Goal: Transaction & Acquisition: Purchase product/service

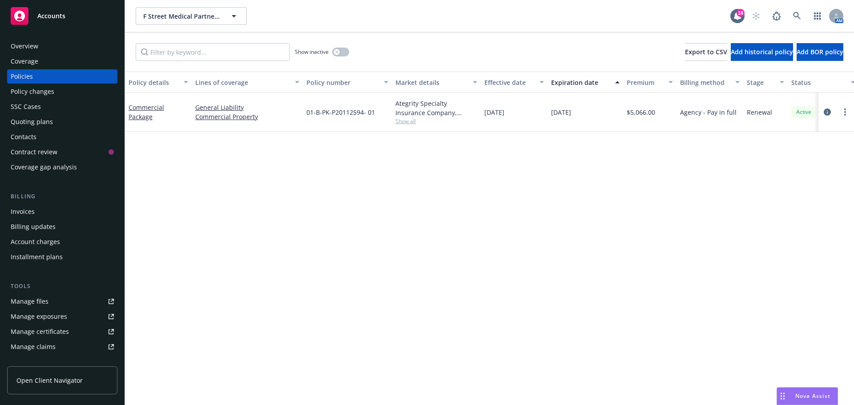
click at [38, 39] on div "Overview" at bounding box center [62, 46] width 103 height 14
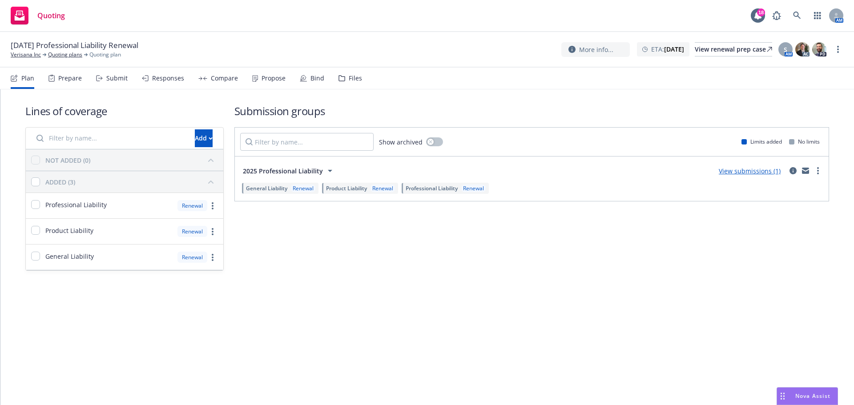
click at [99, 82] on div "Submit" at bounding box center [112, 78] width 32 height 21
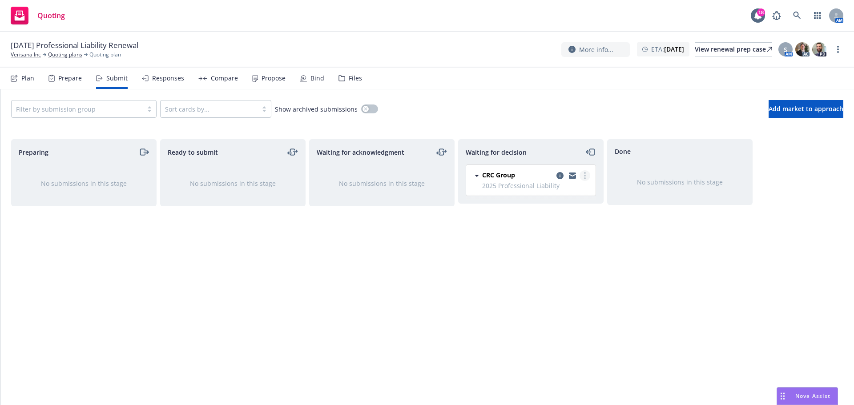
click at [586, 173] on link "more" at bounding box center [584, 175] width 11 height 11
click at [557, 230] on span "Add accepted decision" at bounding box center [545, 229] width 89 height 8
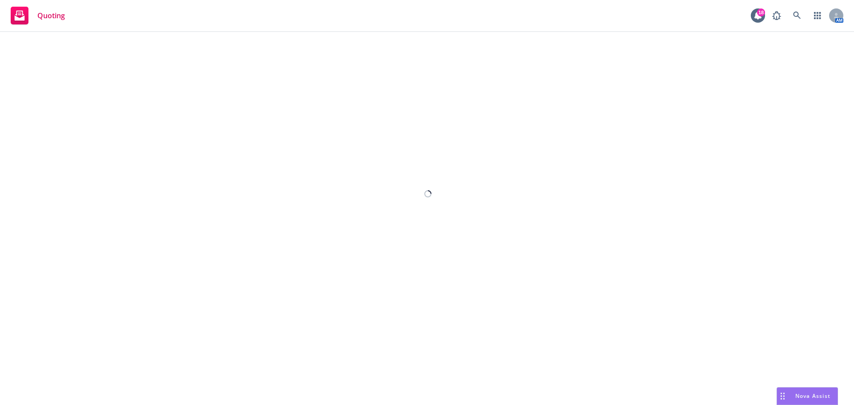
select select "12"
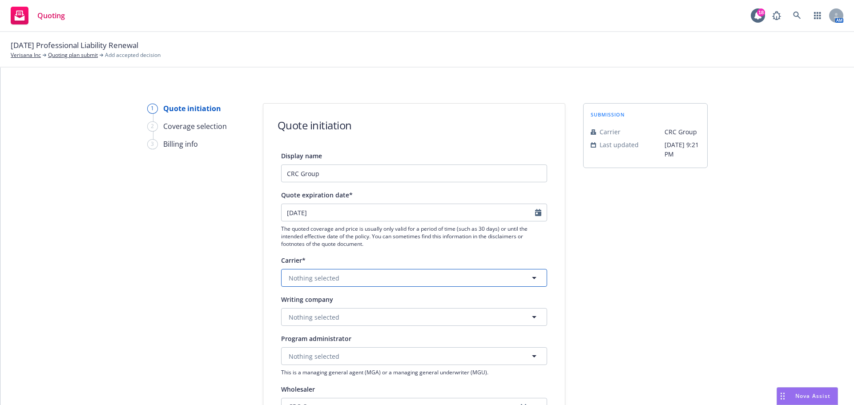
click at [339, 273] on button "Nothing selected" at bounding box center [414, 278] width 266 height 18
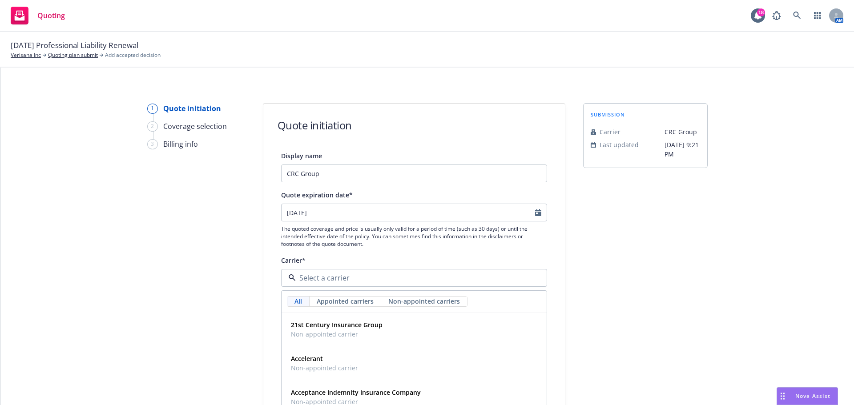
click at [651, 263] on div "submission Carrier CRC Group Last updated 7/21, 9:21 PM" at bounding box center [645, 401] width 124 height 596
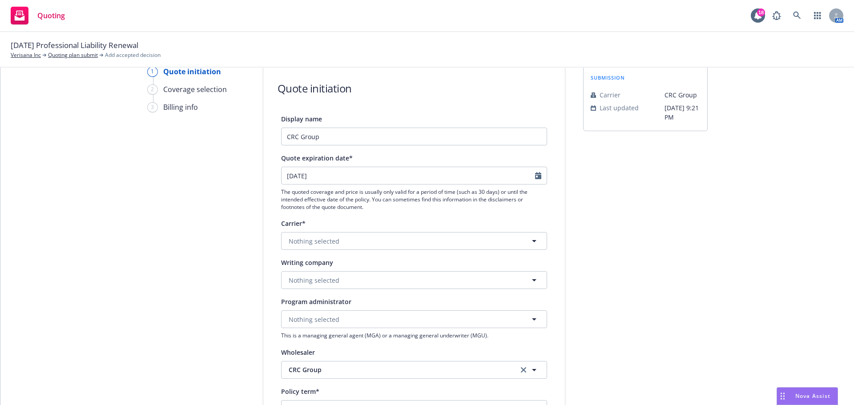
scroll to position [89, 0]
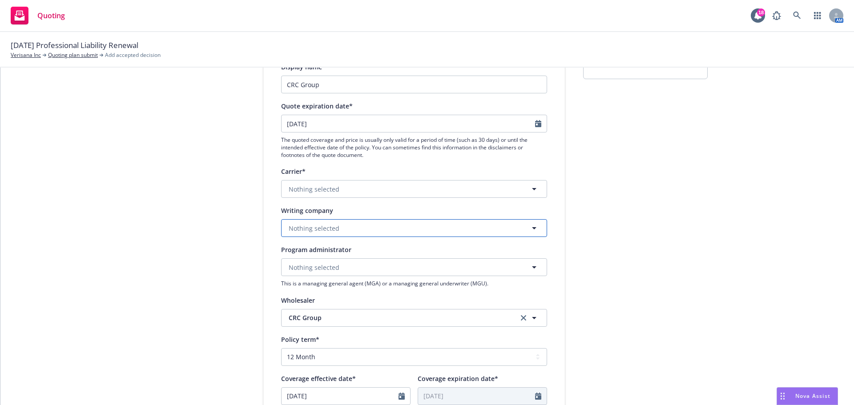
click at [370, 233] on button "Nothing selected" at bounding box center [414, 228] width 266 height 18
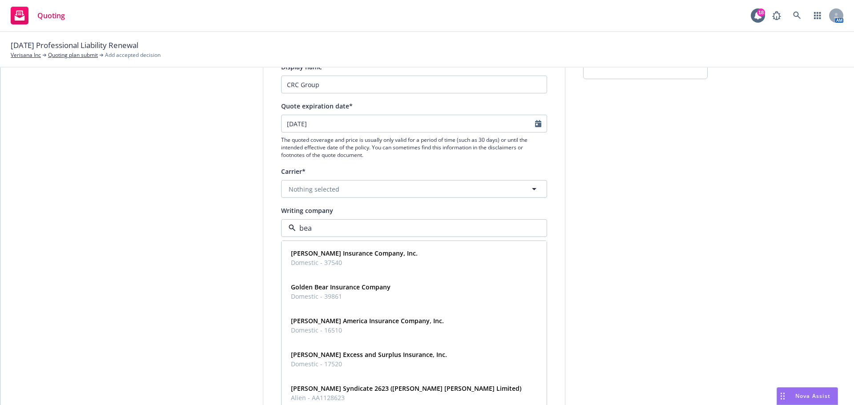
type input "beaz"
click at [379, 322] on strong "Beazley Excess and Surplus Insurance, Inc." at bounding box center [369, 321] width 156 height 8
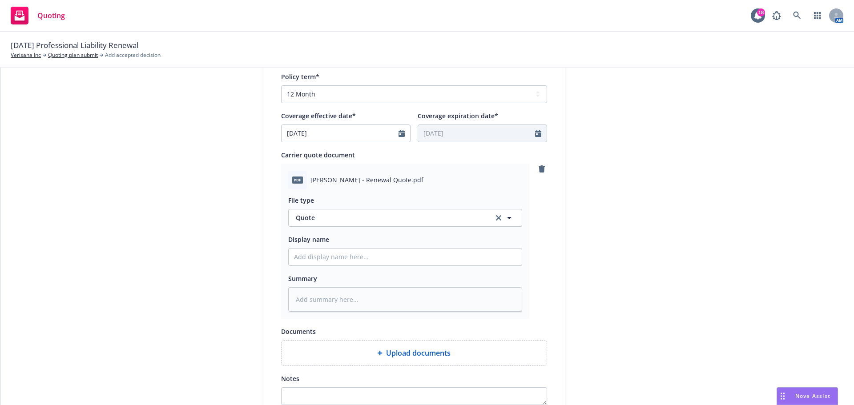
scroll to position [459, 0]
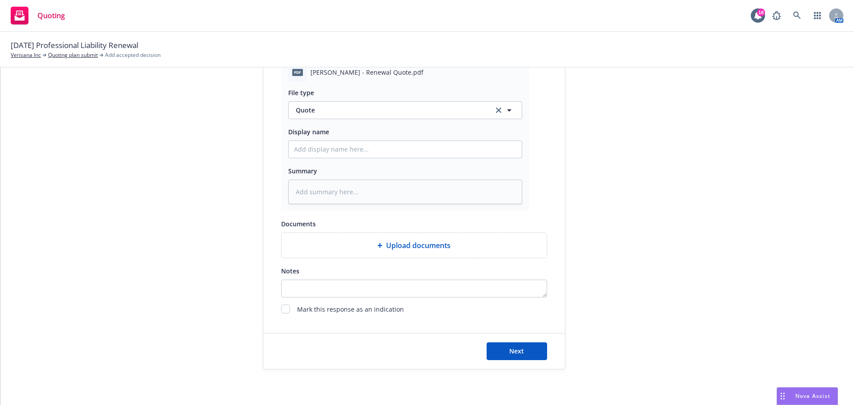
click at [543, 349] on div "Next" at bounding box center [413, 351] width 301 height 36
click at [536, 349] on button "Next" at bounding box center [516, 351] width 60 height 18
type textarea "x"
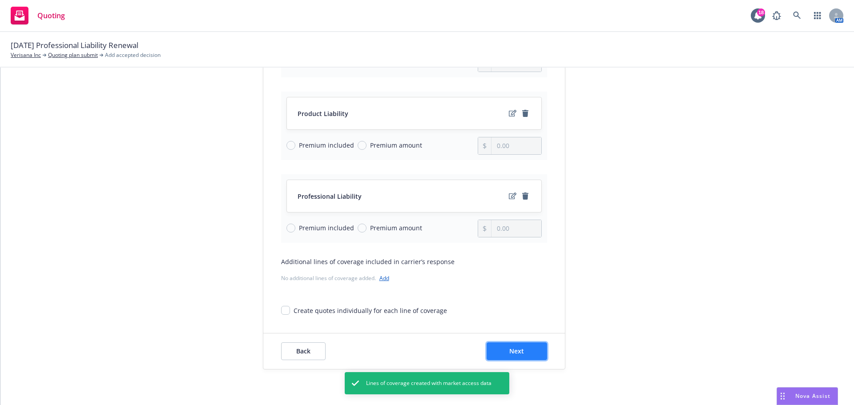
click at [509, 353] on span "Next" at bounding box center [516, 351] width 15 height 8
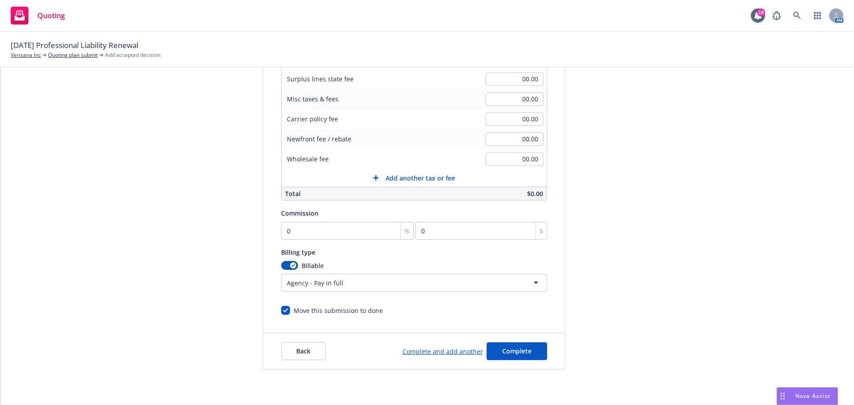
scroll to position [40, 0]
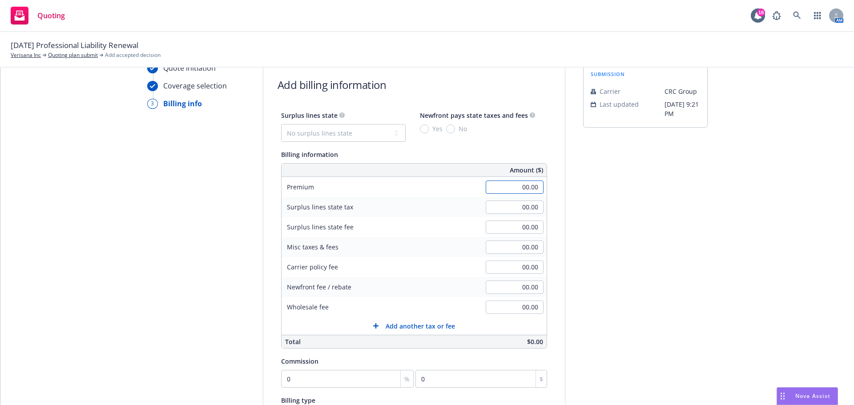
click at [520, 183] on input "00.00" at bounding box center [514, 186] width 58 height 13
type input "5,727.00"
type input "500.00"
click at [345, 135] on select "No surplus lines state Alaska Alabama Arkansas Arizona California Colorado Conn…" at bounding box center [343, 133] width 124 height 18
select select "DE"
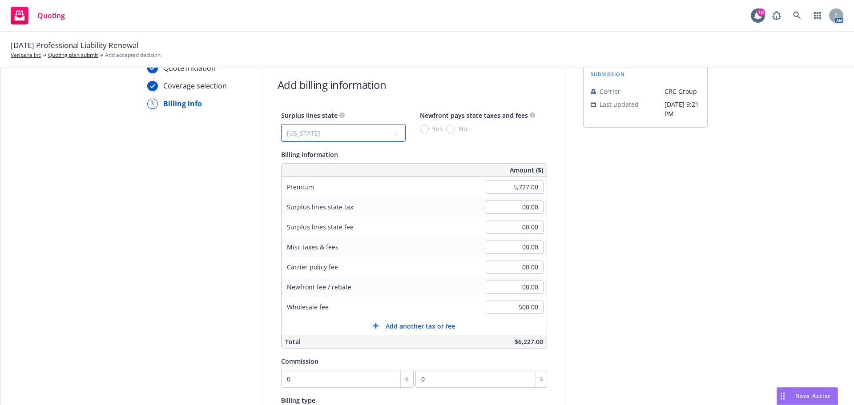
click at [281, 124] on select "No surplus lines state Alaska Alabama Arkansas Arizona California Colorado Conn…" at bounding box center [343, 133] width 124 height 18
type input "171.81"
click at [437, 128] on div "Yes No" at bounding box center [443, 128] width 47 height 9
click at [446, 130] on input "No" at bounding box center [450, 128] width 9 height 9
radio input "true"
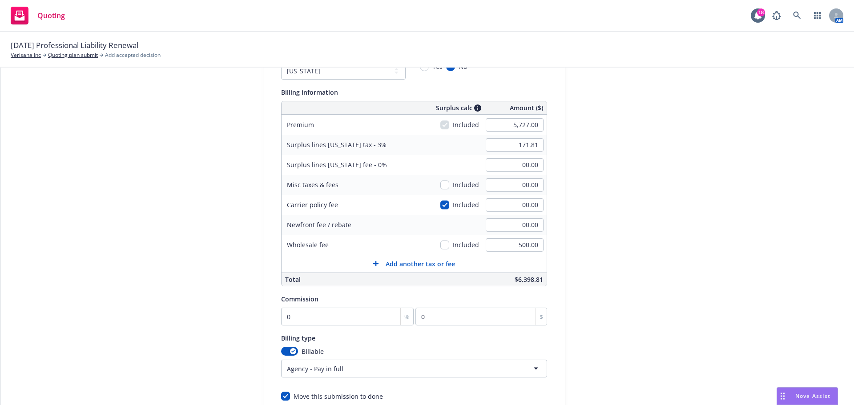
scroll to position [188, 0]
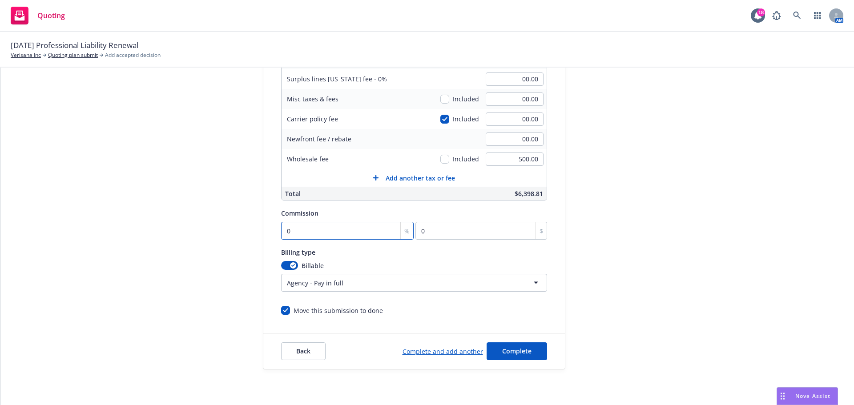
click at [316, 232] on input "0" at bounding box center [347, 231] width 133 height 18
type input "1"
type input "57.27"
type input "10"
type input "572.7"
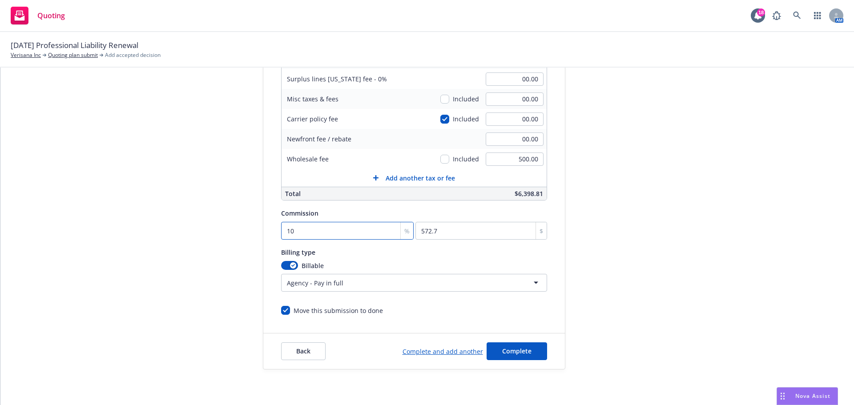
type input "10"
click at [509, 351] on span "Complete" at bounding box center [516, 351] width 29 height 8
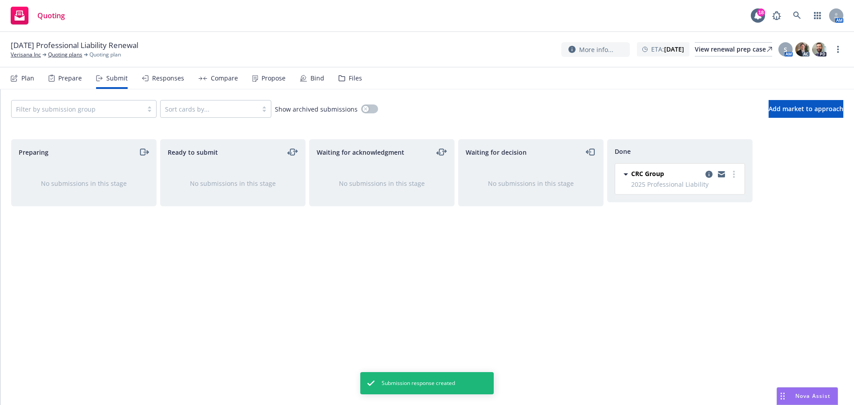
click at [265, 84] on div "Propose" at bounding box center [268, 78] width 33 height 21
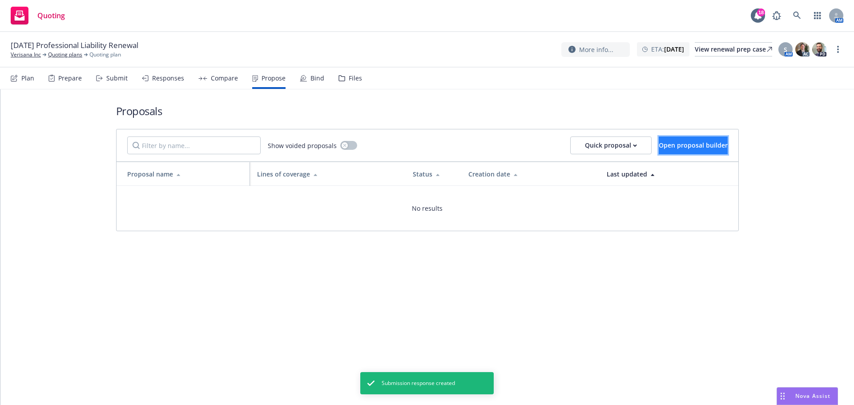
click at [671, 139] on button "Open proposal builder" at bounding box center [692, 145] width 69 height 18
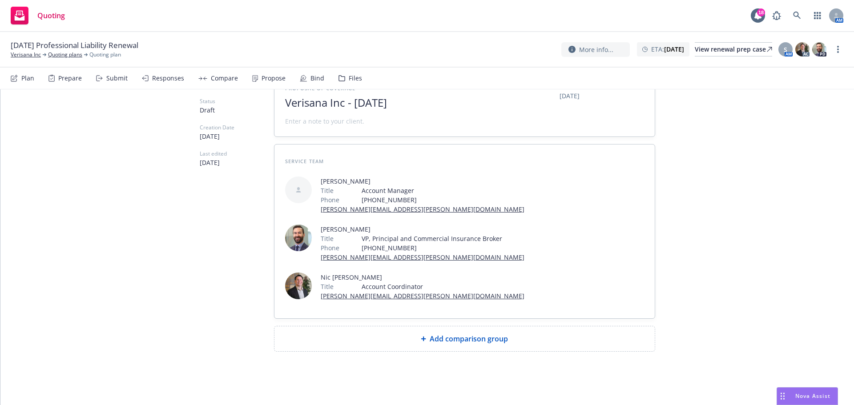
click at [475, 340] on span "Add comparison group" at bounding box center [468, 338] width 78 height 11
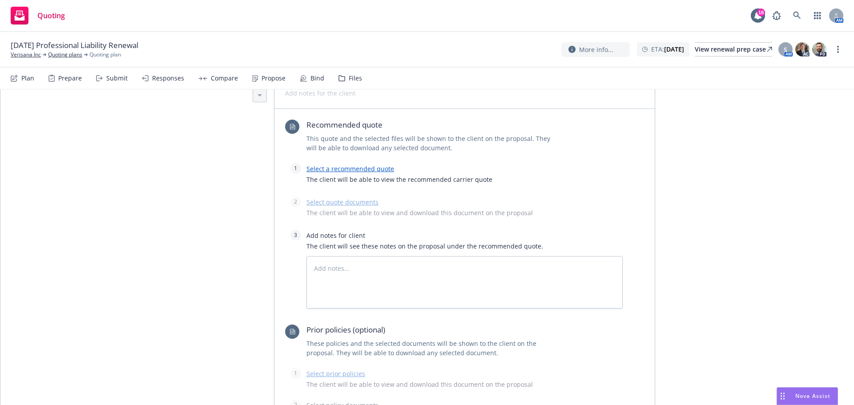
scroll to position [420, 0]
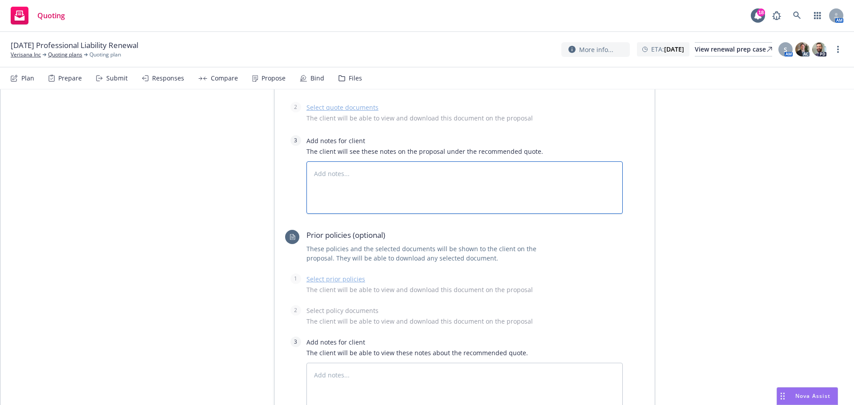
click at [368, 185] on textarea at bounding box center [464, 187] width 316 height 52
paste textarea "Terms are subject to the attached questionnaire – and terms assume “TRUE” respo…"
type textarea "x"
type textarea "Terms are subject to the attached questionnaire – and terms assume “TRUE” respo…"
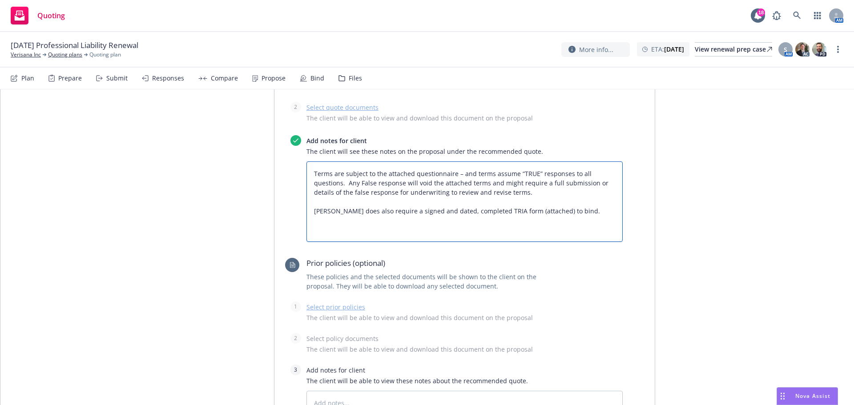
type textarea "x"
type textarea "Terms are subject to the attached questionnaire – and terms assume “TRUE” respo…"
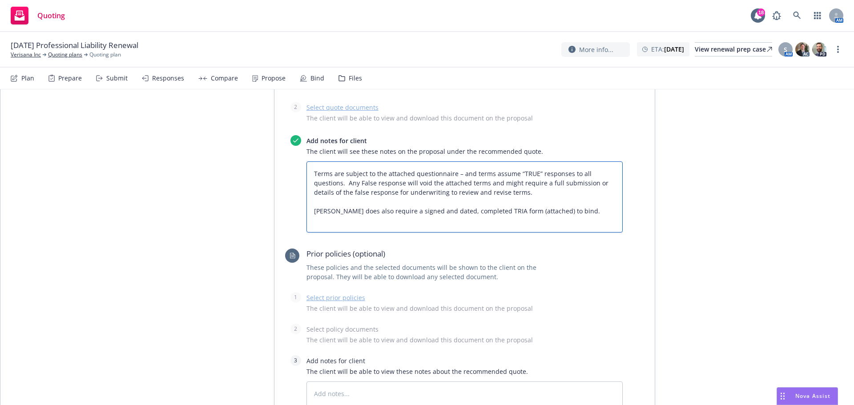
type textarea "x"
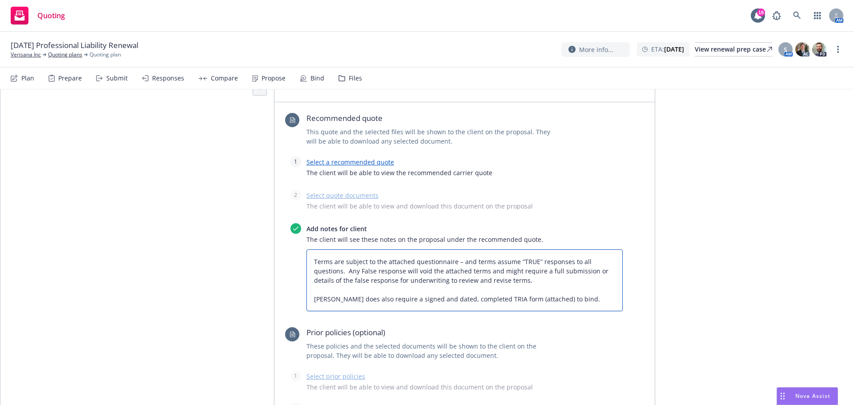
scroll to position [331, 0]
type textarea "Terms are subject to the attached questionnaire – and terms assume “TRUE” respo…"
click at [317, 164] on link "Select a recommended quote" at bounding box center [350, 163] width 88 height 8
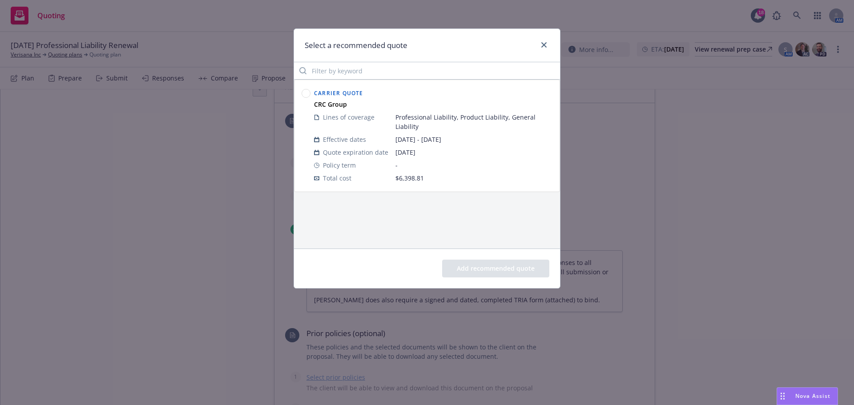
click at [308, 92] on circle at bounding box center [306, 93] width 8 height 8
click at [498, 261] on button "Add recommended quote" at bounding box center [495, 269] width 107 height 18
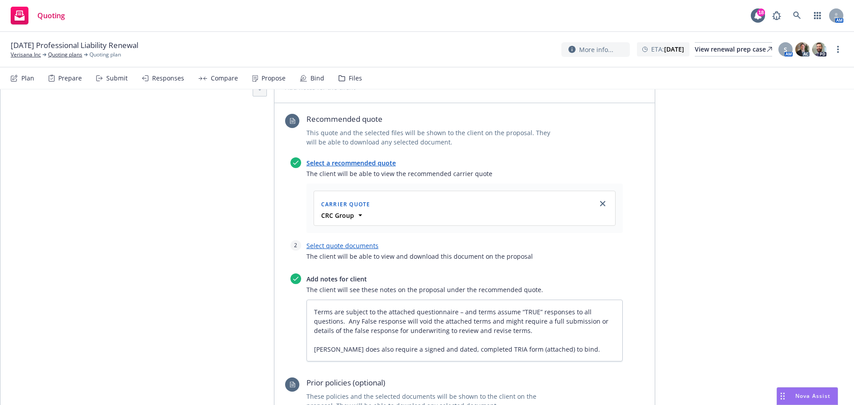
click at [353, 251] on div at bounding box center [464, 251] width 316 height 1
click at [353, 247] on link "Select quote documents" at bounding box center [342, 245] width 72 height 8
type textarea "x"
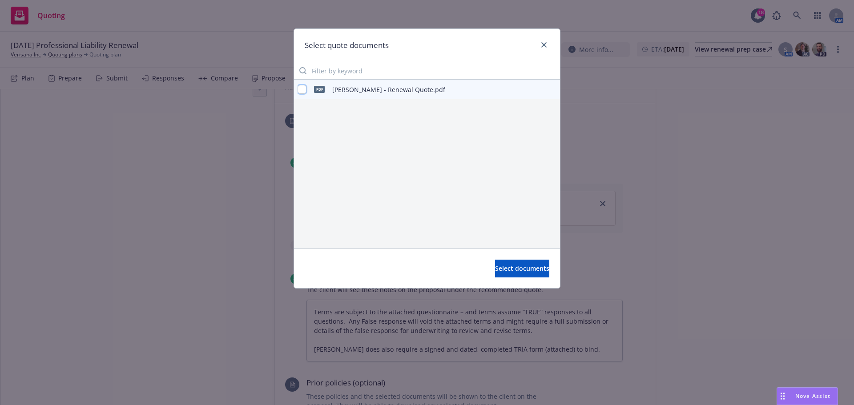
click at [301, 90] on input "checkbox" at bounding box center [301, 89] width 9 height 9
checkbox input "true"
click at [507, 268] on span "Select documents" at bounding box center [522, 268] width 54 height 8
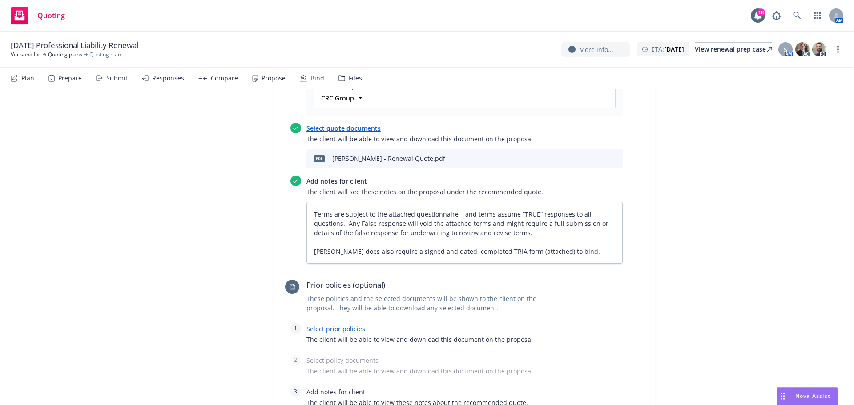
scroll to position [509, 0]
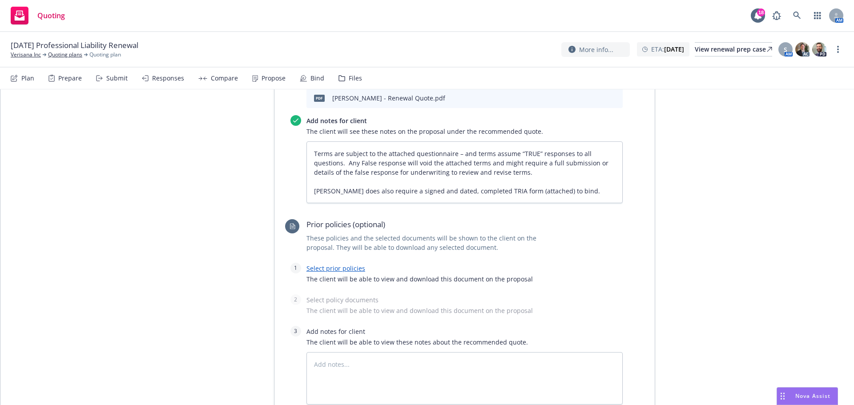
click at [341, 272] on link "Select prior policies" at bounding box center [335, 268] width 59 height 8
type textarea "x"
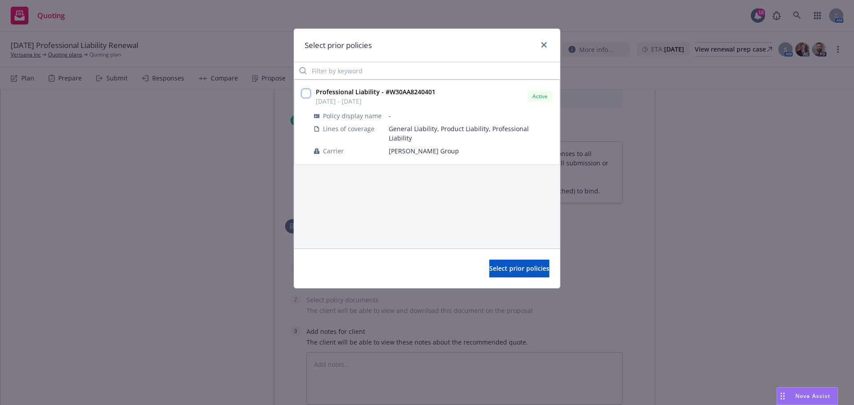
click at [302, 96] on input "checkbox" at bounding box center [305, 93] width 9 height 9
checkbox input "true"
click at [489, 269] on span "Select prior policies" at bounding box center [519, 268] width 60 height 8
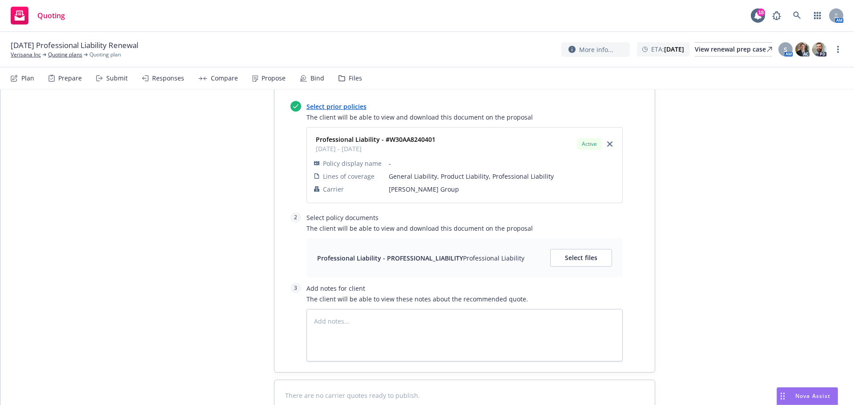
scroll to position [687, 0]
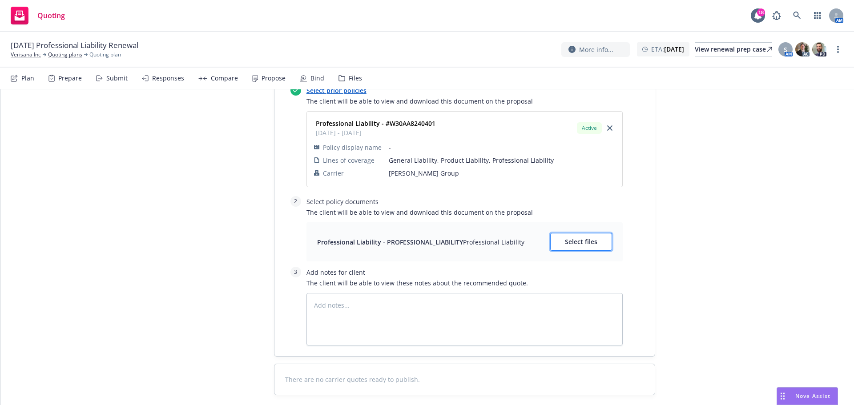
click at [581, 242] on span "Select files" at bounding box center [581, 241] width 32 height 8
type textarea "x"
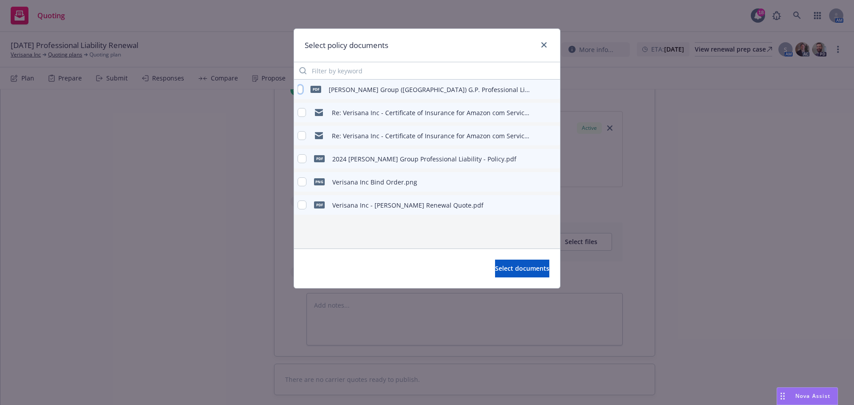
click at [301, 89] on input "checkbox" at bounding box center [299, 89] width 5 height 9
click at [300, 87] on input "checkbox" at bounding box center [299, 89] width 5 height 9
checkbox input "false"
click at [300, 156] on input "checkbox" at bounding box center [301, 158] width 9 height 9
checkbox input "true"
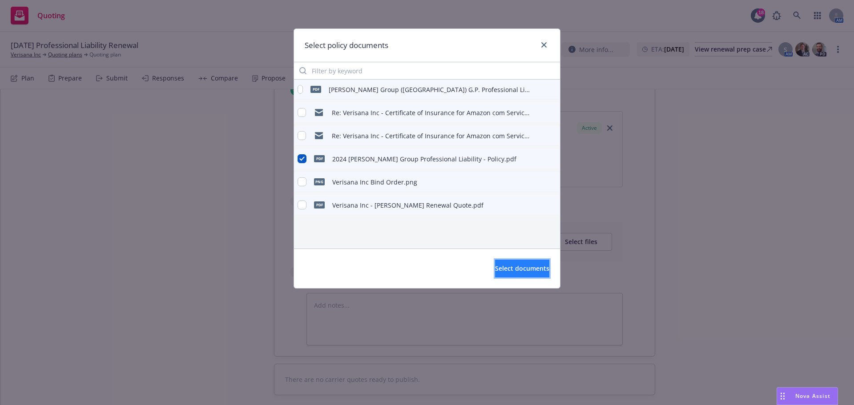
click at [521, 271] on span "Select documents" at bounding box center [522, 268] width 54 height 8
type textarea "x"
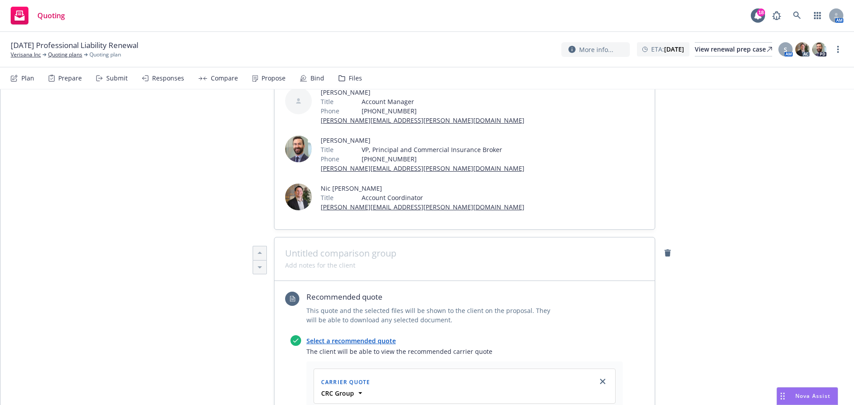
scroll to position [0, 0]
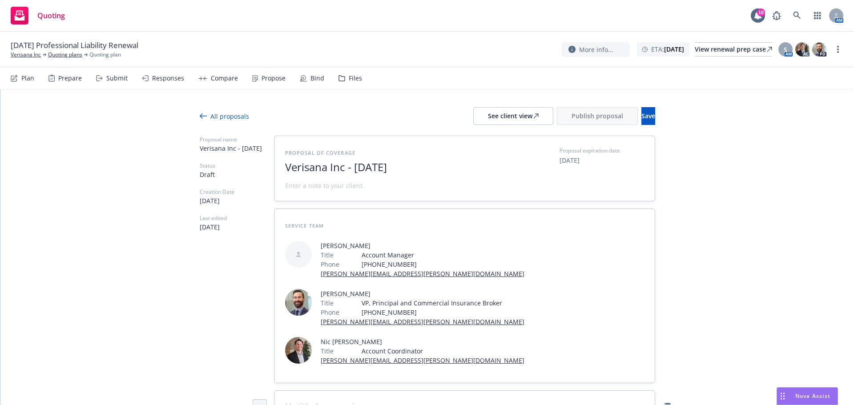
drag, startPoint x: 345, startPoint y: 169, endPoint x: 511, endPoint y: 176, distance: 166.0
click at [511, 176] on div "Proposal of coverage Verisana Inc - August 2025 Proposal expiration date 09/19/…" at bounding box center [464, 169] width 359 height 44
type textarea "x"
click at [641, 118] on span "Save" at bounding box center [648, 116] width 14 height 8
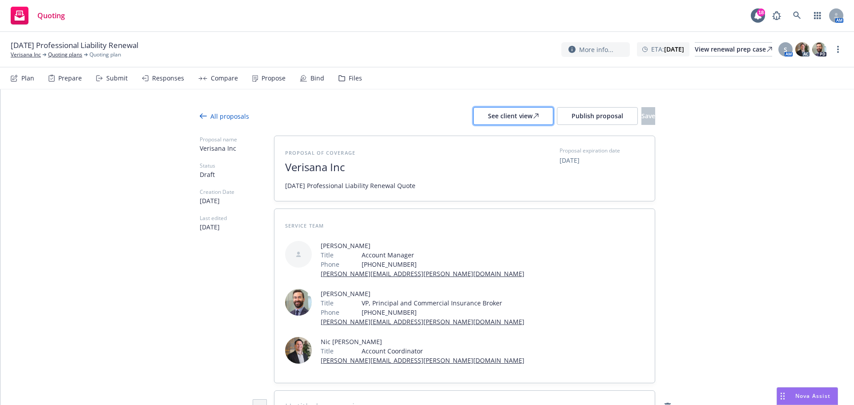
click at [512, 113] on button "See client view" at bounding box center [513, 116] width 80 height 18
click at [581, 120] on span "Publish proposal" at bounding box center [597, 116] width 52 height 8
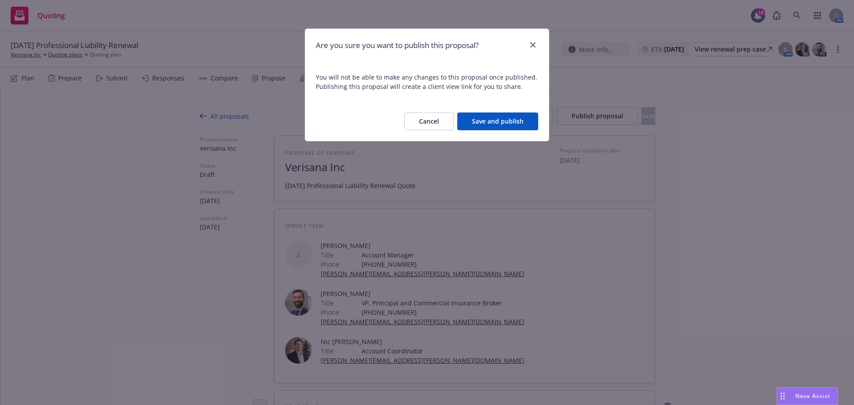
click at [523, 125] on button "Save and publish" at bounding box center [497, 121] width 81 height 18
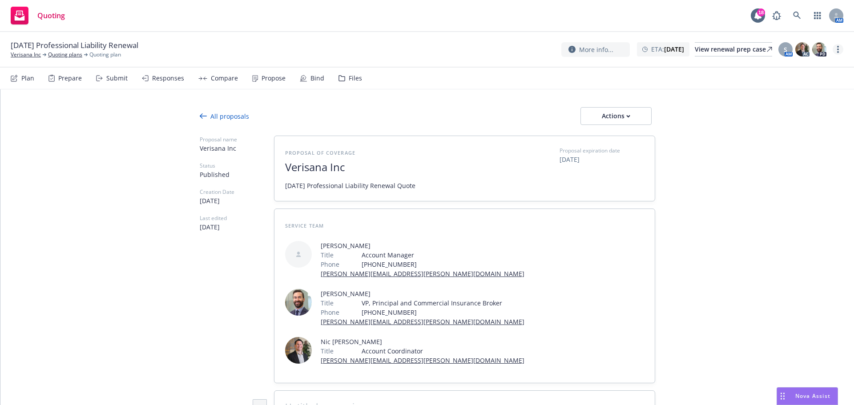
click at [838, 52] on circle "more" at bounding box center [838, 52] width 2 height 2
click at [796, 65] on link "Copy logging email" at bounding box center [792, 68] width 99 height 18
click at [588, 118] on button "Actions" at bounding box center [615, 116] width 71 height 18
click at [595, 142] on span "Copy proposal link" at bounding box center [615, 139] width 76 height 8
type textarea "x"
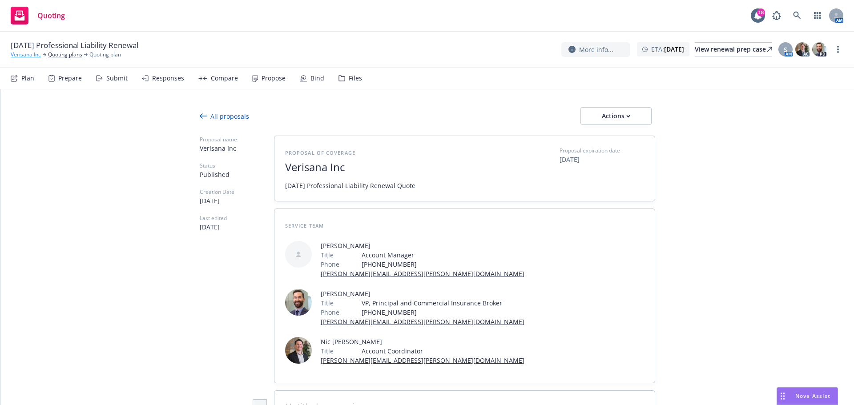
click at [28, 55] on link "Verisana Inc" at bounding box center [26, 55] width 30 height 8
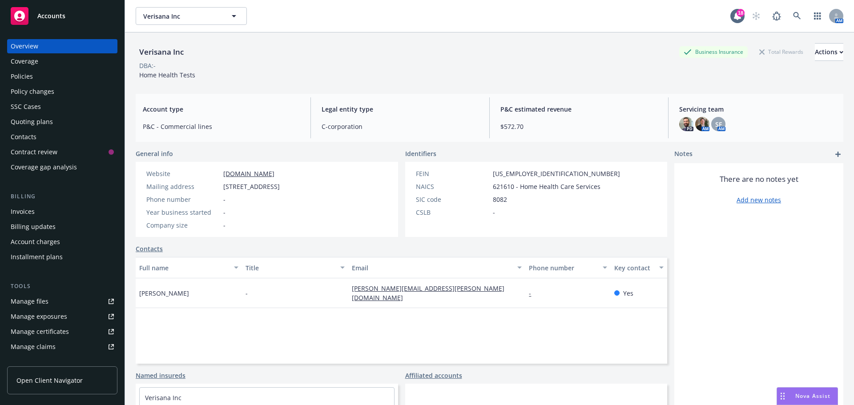
click at [35, 74] on div "Policies" at bounding box center [62, 76] width 103 height 14
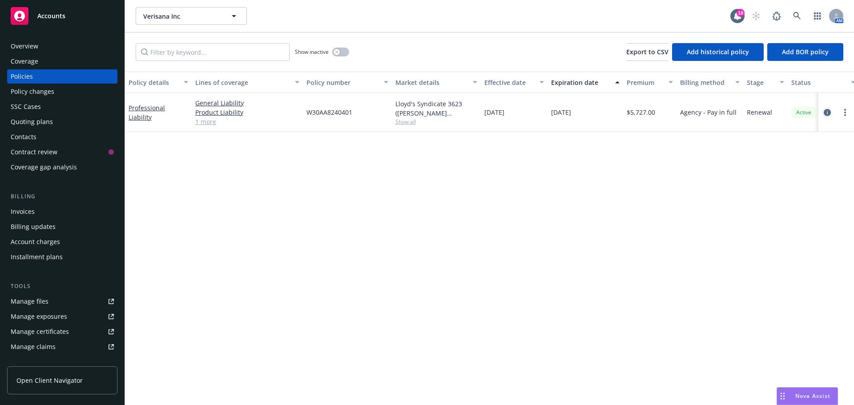
click at [827, 112] on icon "circleInformation" at bounding box center [826, 112] width 7 height 7
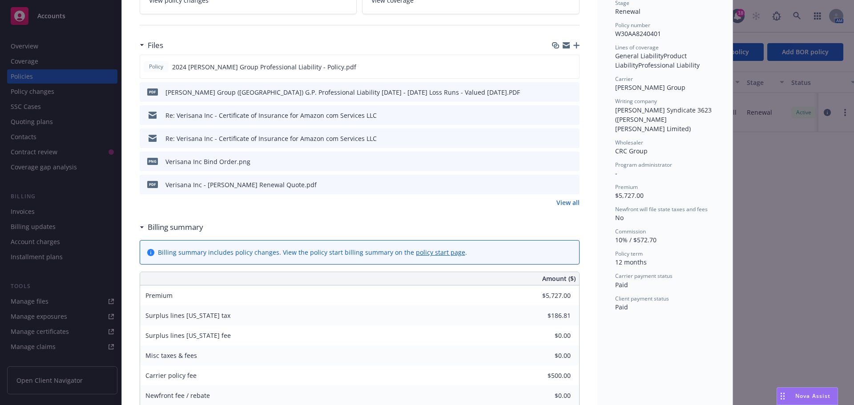
scroll to position [89, 0]
